Goal: Information Seeking & Learning: Learn about a topic

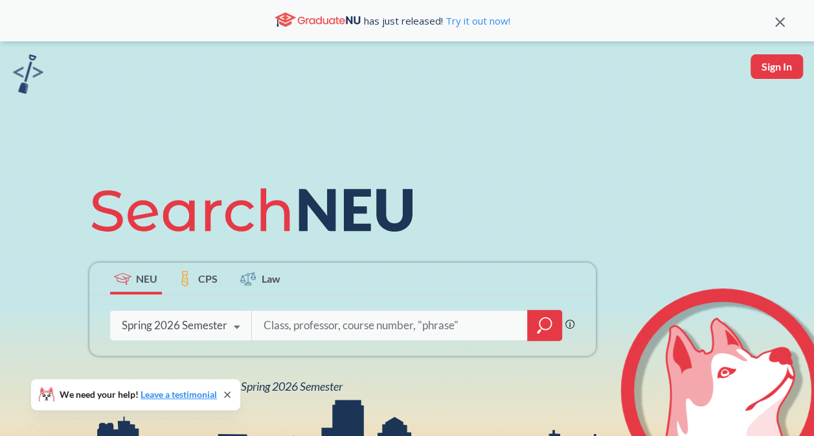
click at [348, 316] on input "search" at bounding box center [390, 325] width 256 height 27
type input "econ"
click at [528, 316] on div at bounding box center [544, 325] width 35 height 31
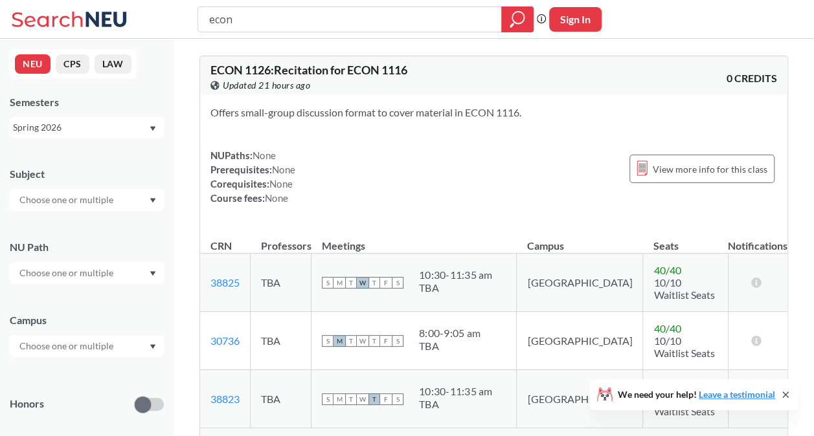
click at [71, 198] on input "text" at bounding box center [67, 200] width 109 height 16
type input "econ"
click at [49, 231] on p "Economics" at bounding box center [90, 236] width 146 height 13
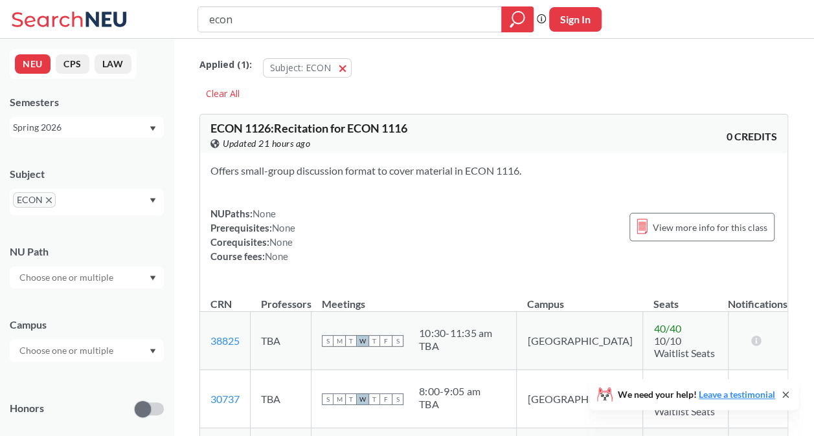
click at [141, 154] on div "Subject ECON" at bounding box center [87, 184] width 154 height 61
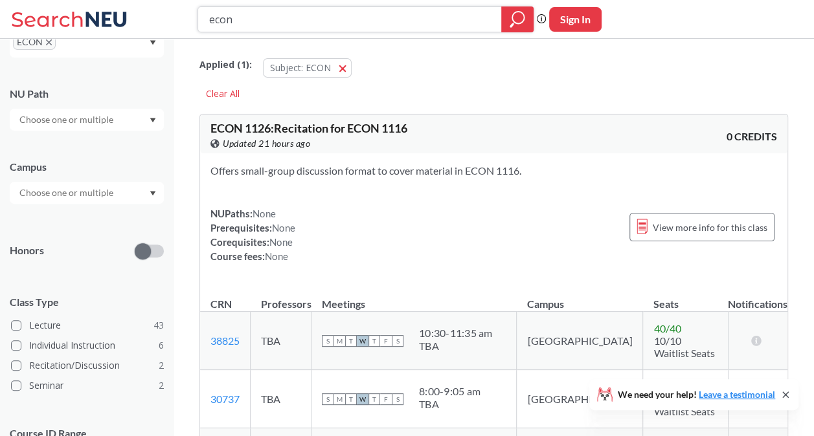
click at [477, 8] on input "econ" at bounding box center [350, 19] width 284 height 22
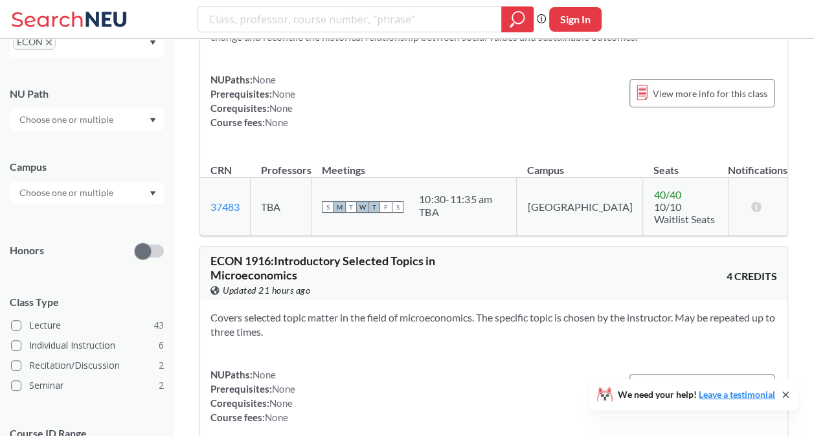
scroll to position [3301, 0]
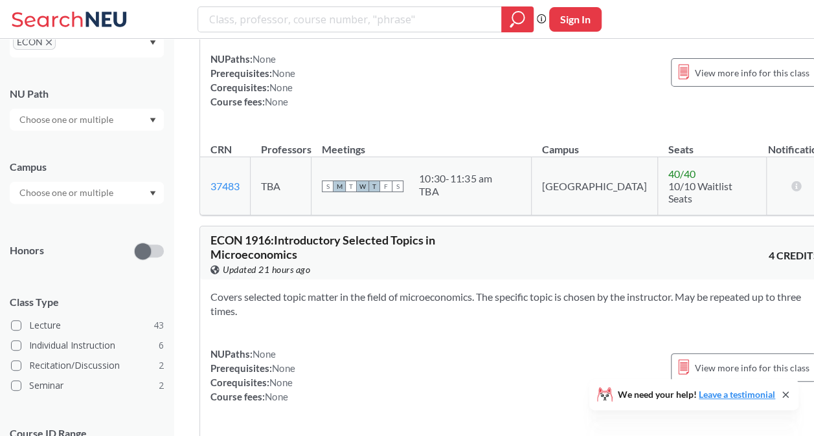
scroll to position [3344, 0]
